Goal: Use online tool/utility: Use online tool/utility

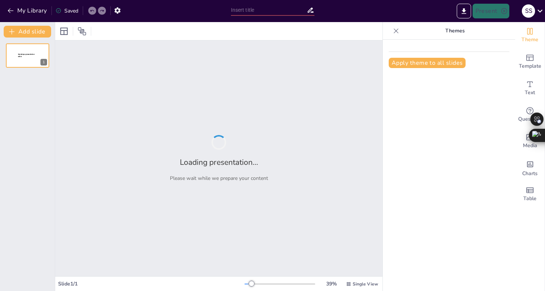
type input "AI's Role in Job Creation and Displacement"
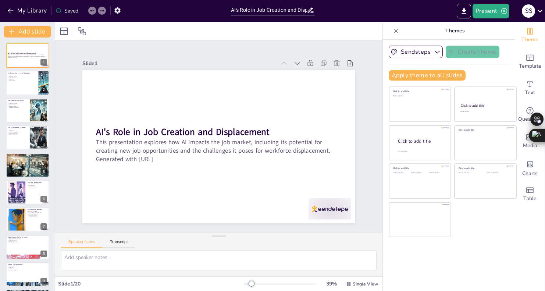
checkbox input "true"
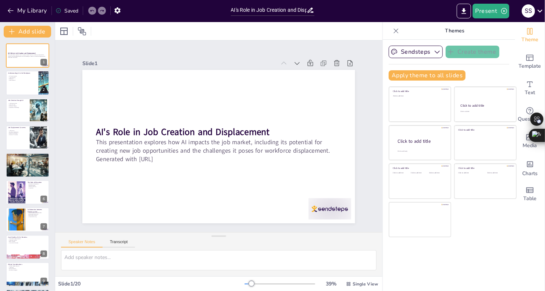
checkbox input "true"
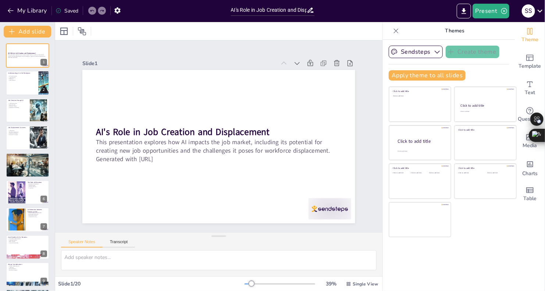
checkbox input "true"
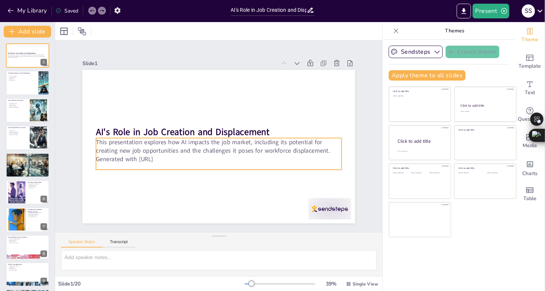
checkbox input "true"
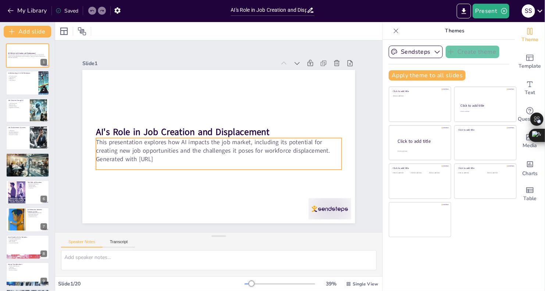
checkbox input "true"
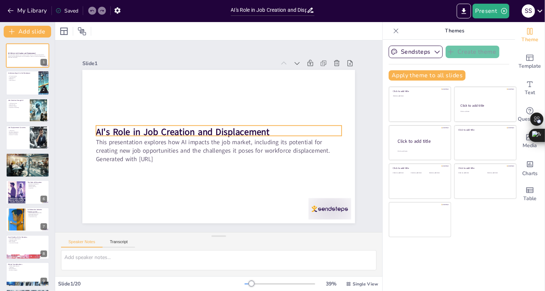
checkbox input "true"
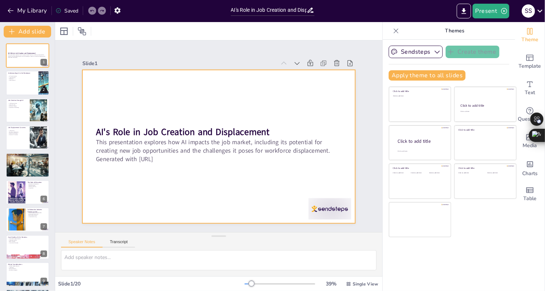
checkbox input "true"
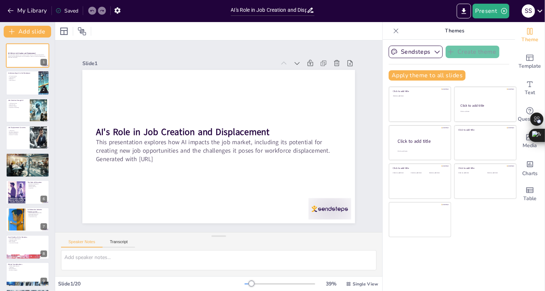
checkbox input "true"
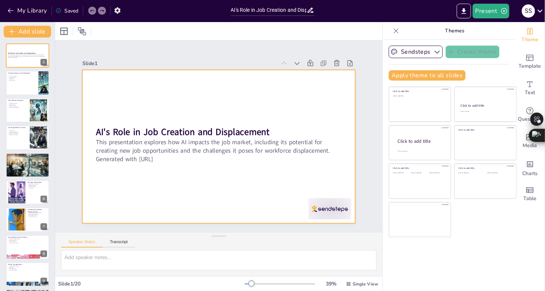
checkbox input "true"
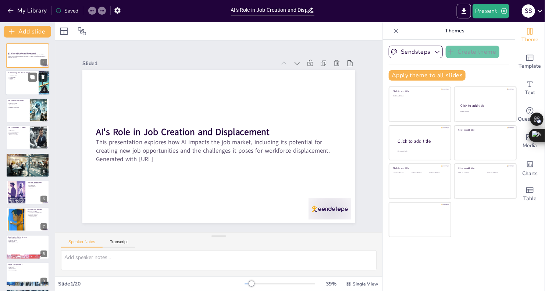
checkbox input "true"
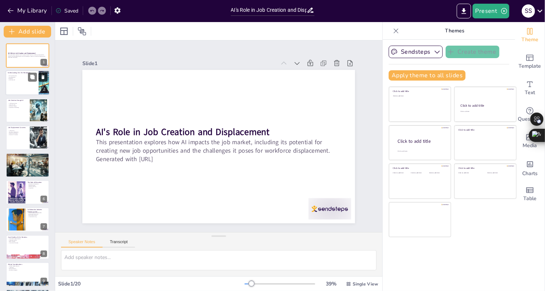
checkbox input "true"
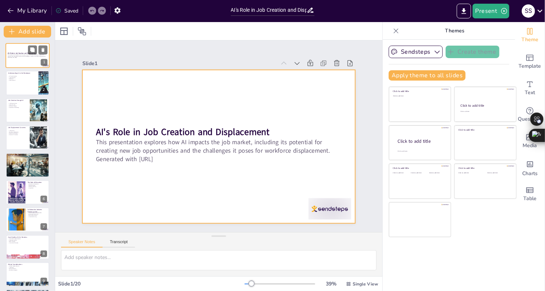
checkbox input "true"
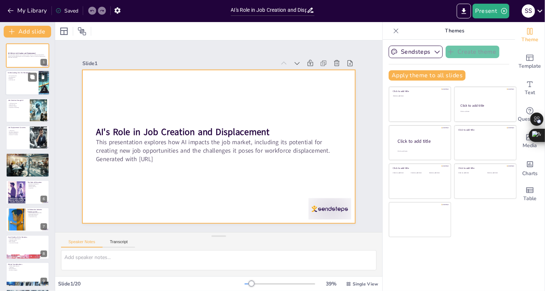
checkbox input "true"
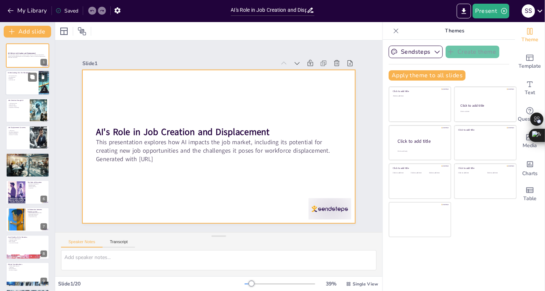
checkbox input "true"
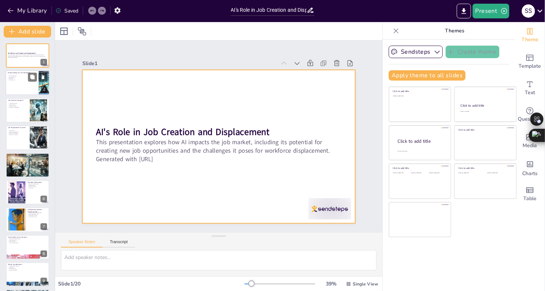
checkbox input "true"
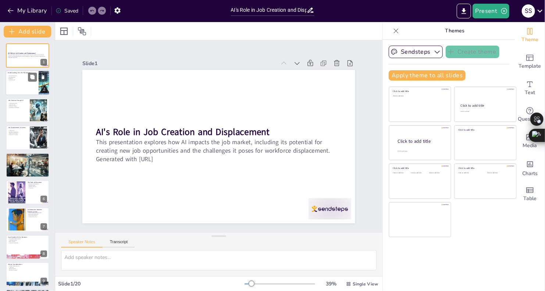
checkbox input "true"
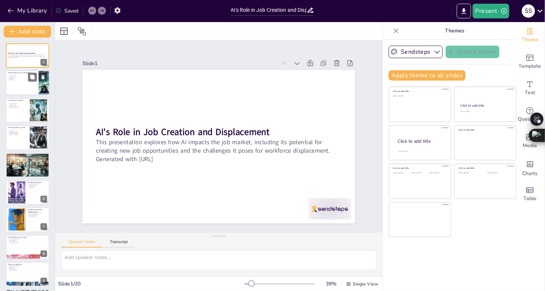
checkbox input "true"
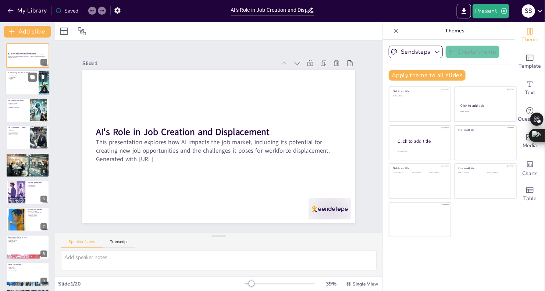
checkbox input "true"
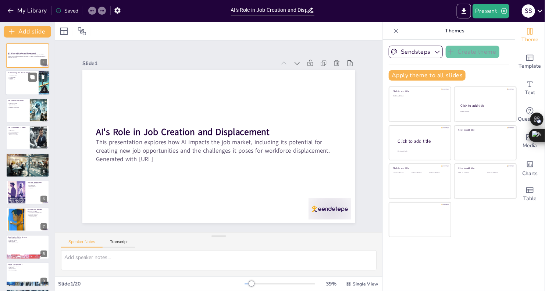
click at [24, 90] on div at bounding box center [28, 83] width 44 height 25
type textarea "The transformation brought by [PERSON_NAME] is not just about replacing jobs; i…"
checkbox input "true"
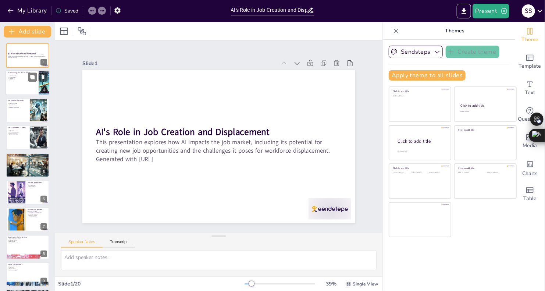
checkbox input "true"
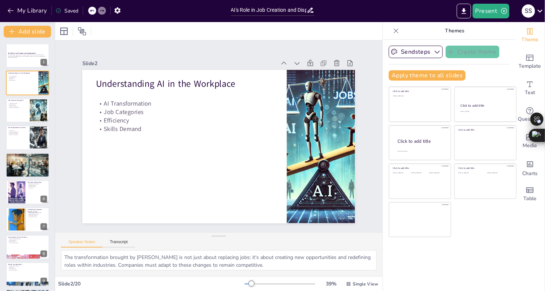
checkbox input "true"
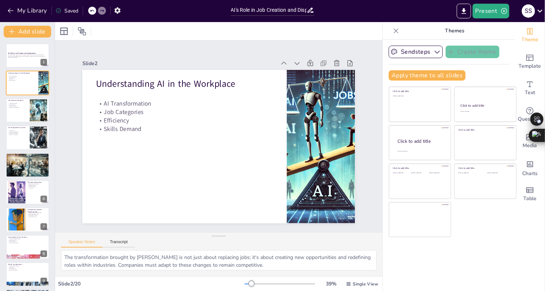
checkbox input "true"
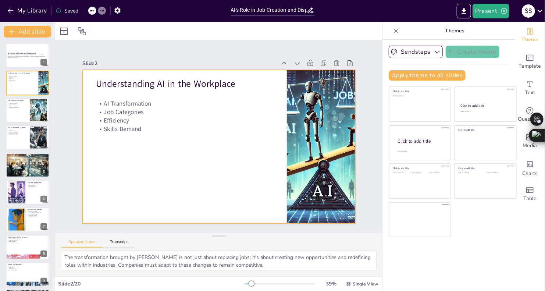
checkbox input "true"
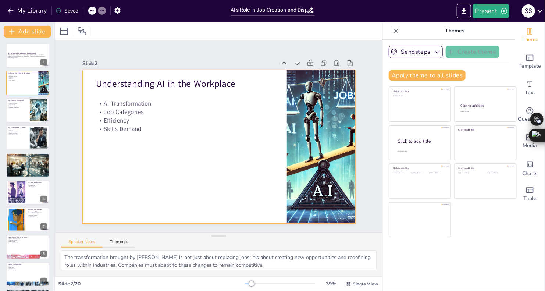
checkbox input "true"
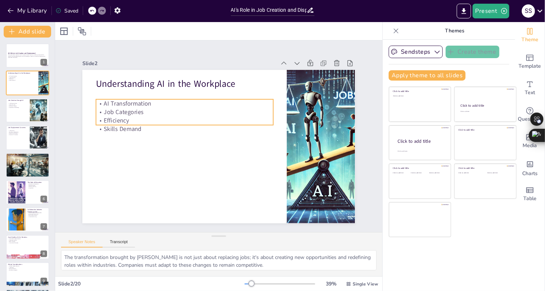
checkbox input "true"
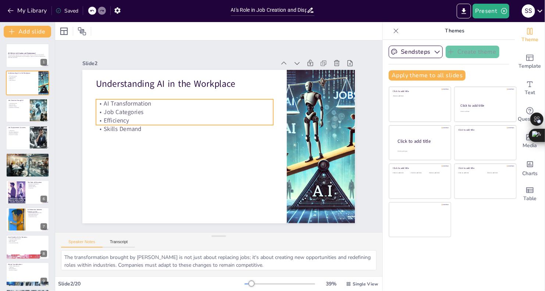
checkbox input "true"
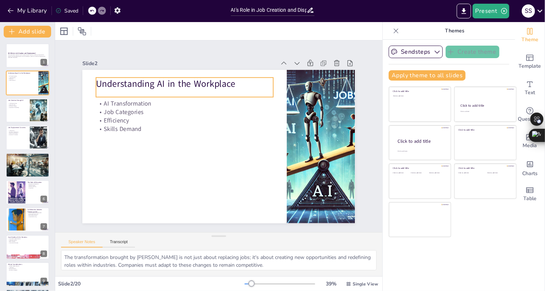
checkbox input "true"
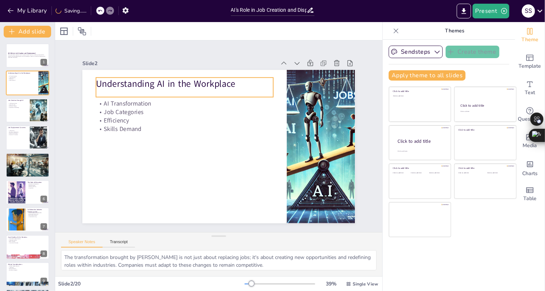
checkbox input "true"
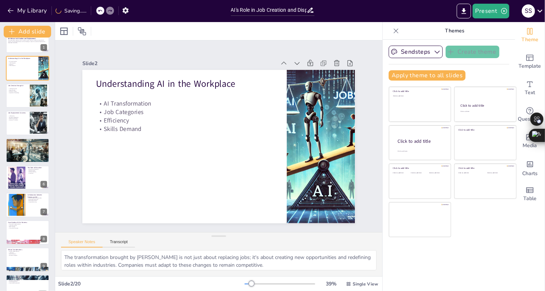
checkbox input "true"
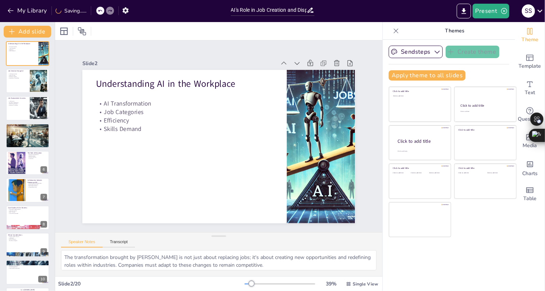
checkbox input "true"
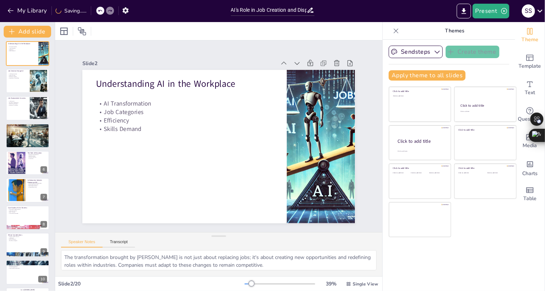
scroll to position [15, 0]
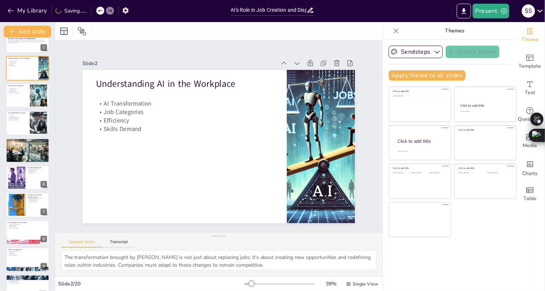
checkbox input "true"
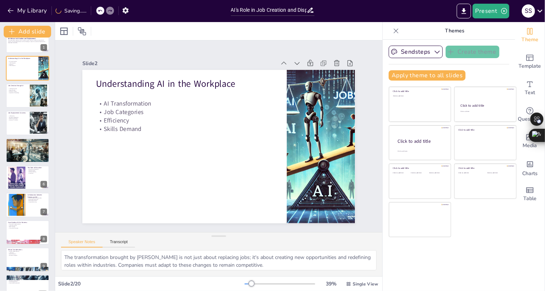
scroll to position [0, 0]
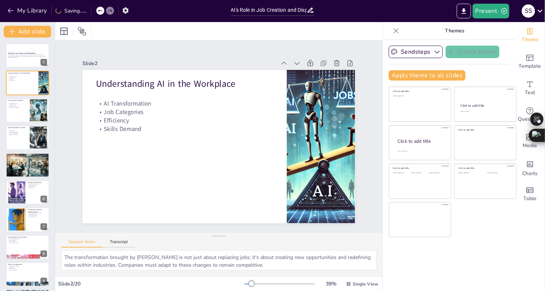
checkbox input "true"
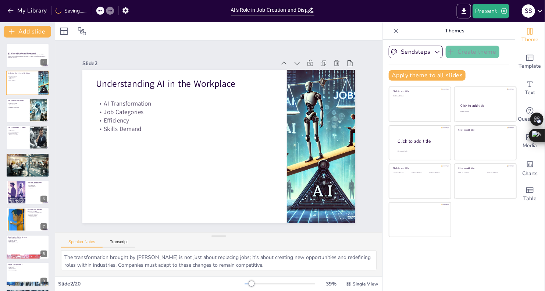
checkbox input "true"
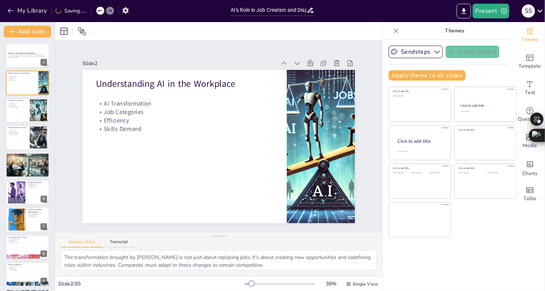
checkbox input "true"
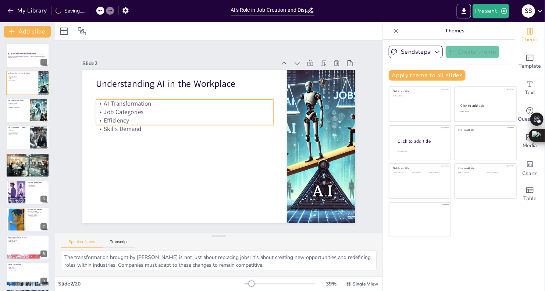
checkbox input "true"
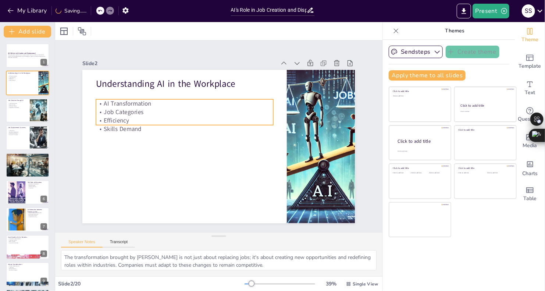
checkbox input "true"
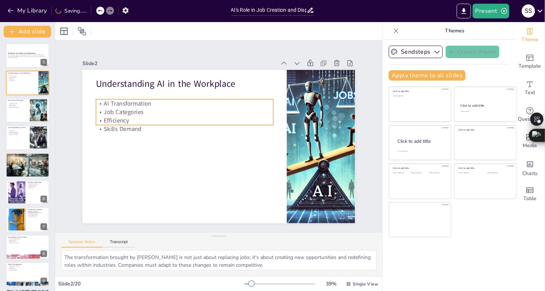
checkbox input "true"
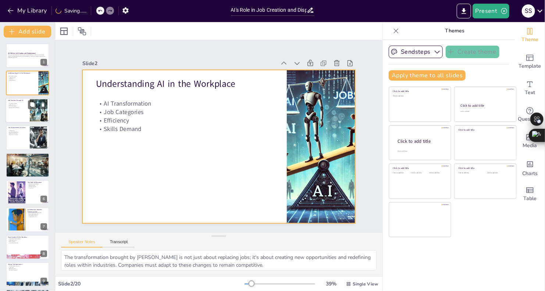
checkbox input "true"
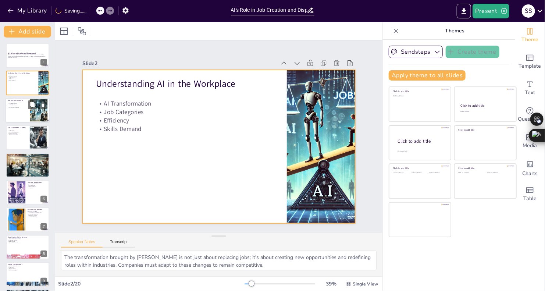
checkbox input "true"
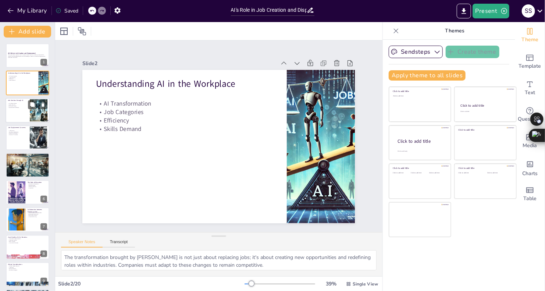
checkbox input "true"
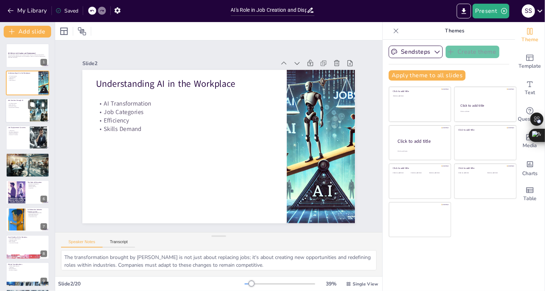
click at [19, 110] on div at bounding box center [28, 110] width 44 height 25
type textarea "The creation of job opportunities in various sectors highlights the positive im…"
checkbox input "true"
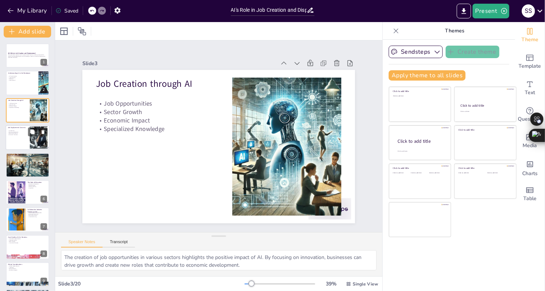
click at [20, 133] on p "Retraining Programs" at bounding box center [18, 133] width 20 height 1
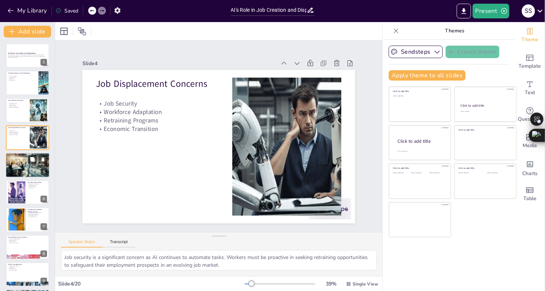
click at [17, 163] on div at bounding box center [28, 164] width 44 height 29
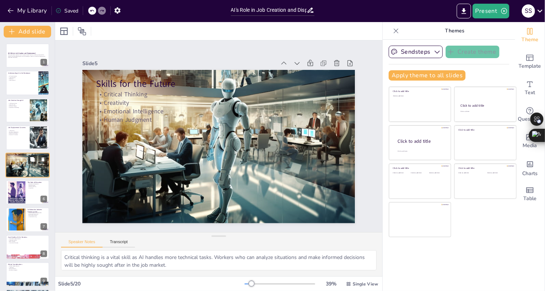
scroll to position [0, 0]
click at [19, 185] on div at bounding box center [16, 192] width 33 height 22
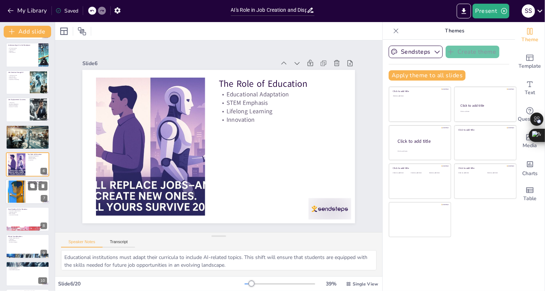
click at [15, 194] on div at bounding box center [16, 192] width 32 height 22
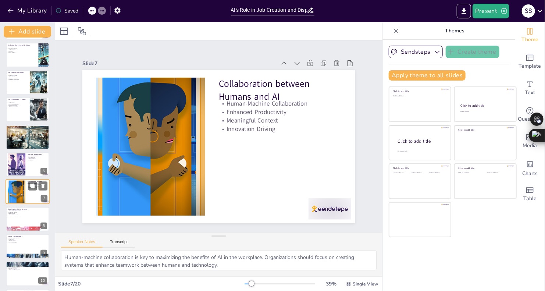
scroll to position [55, 0]
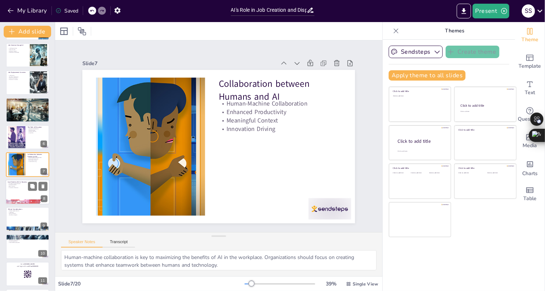
click at [14, 194] on div at bounding box center [28, 192] width 44 height 25
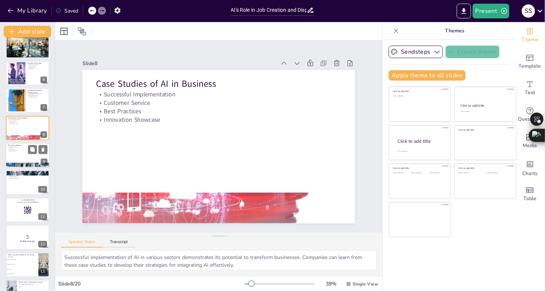
click at [18, 158] on div at bounding box center [28, 155] width 44 height 25
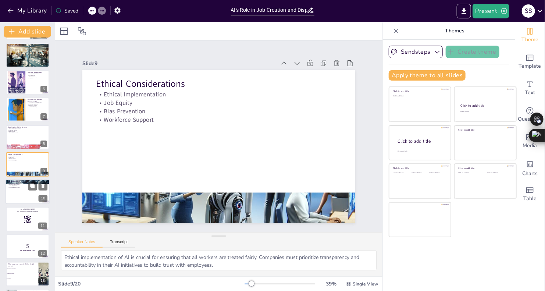
click at [17, 195] on div at bounding box center [28, 192] width 44 height 25
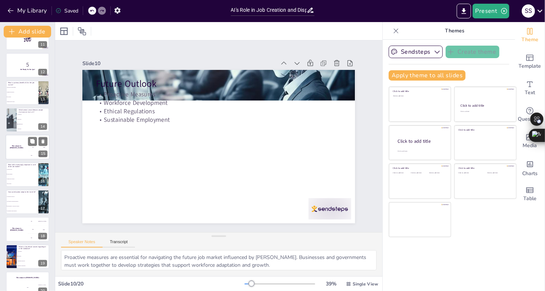
scroll to position [302, 0]
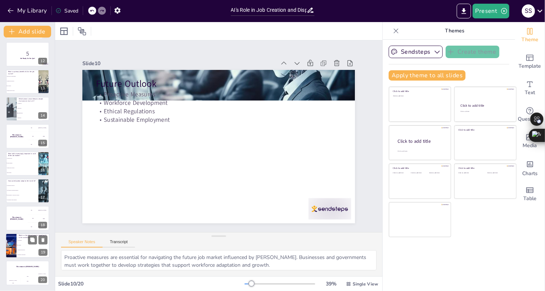
click at [13, 244] on div at bounding box center [10, 245] width 33 height 25
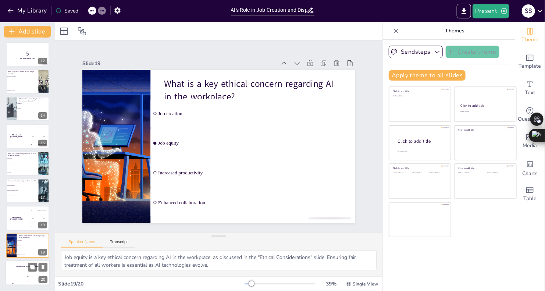
click at [16, 270] on div "The winner is [PERSON_NAME]" at bounding box center [28, 266] width 44 height 13
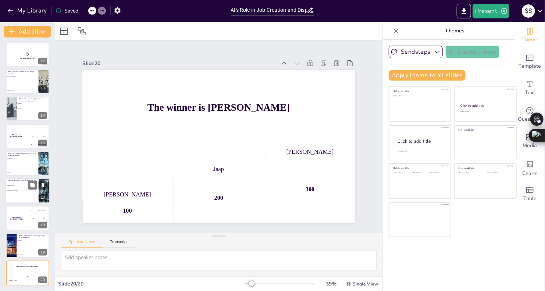
click at [21, 184] on li "By ignoring technology" at bounding box center [22, 185] width 33 height 5
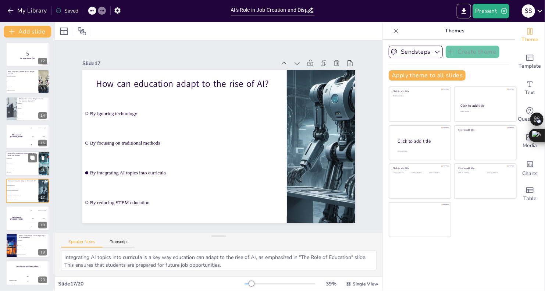
click at [18, 158] on span "Technical skills" at bounding box center [23, 158] width 32 height 1
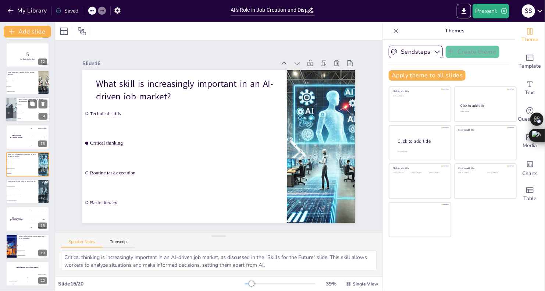
click at [10, 115] on div at bounding box center [11, 109] width 44 height 25
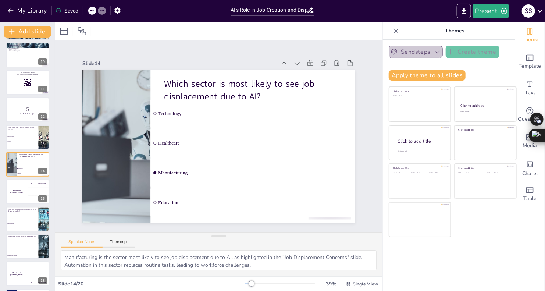
click at [434, 51] on icon "button" at bounding box center [437, 51] width 7 height 7
